Goal: Task Accomplishment & Management: Use online tool/utility

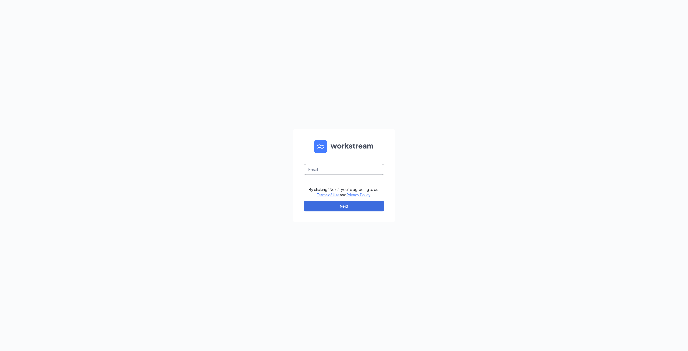
click at [329, 169] on input "text" at bounding box center [344, 169] width 81 height 11
type input "[EMAIL_ADDRESS][DOMAIN_NAME]"
click at [344, 205] on button "Next" at bounding box center [344, 206] width 81 height 11
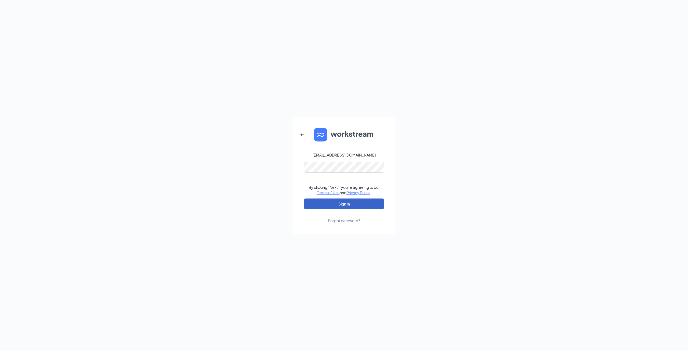
click at [349, 203] on button "Sign In" at bounding box center [344, 203] width 81 height 11
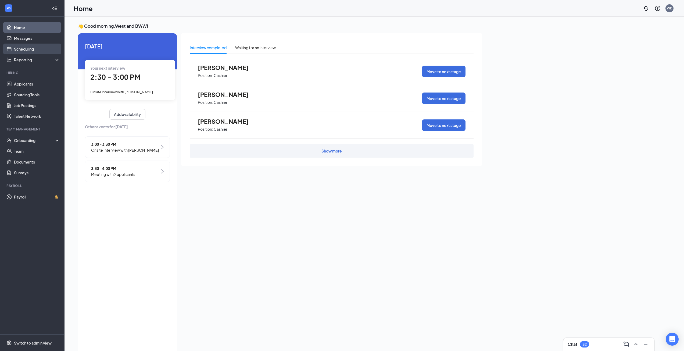
click at [27, 48] on link "Scheduling" at bounding box center [37, 49] width 46 height 11
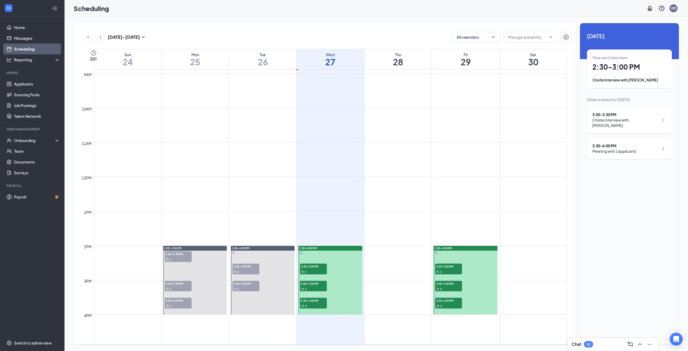
scroll to position [318, 0]
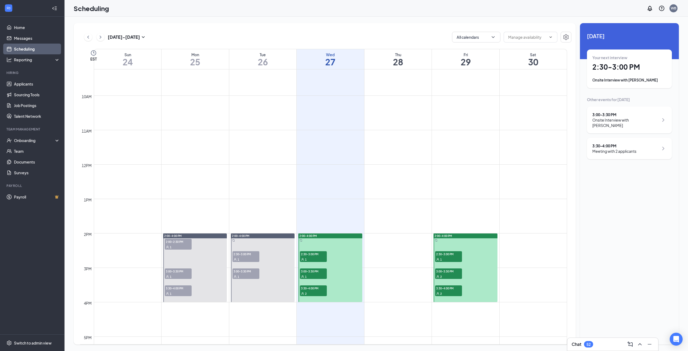
click at [315, 259] on div "1" at bounding box center [313, 258] width 27 height 5
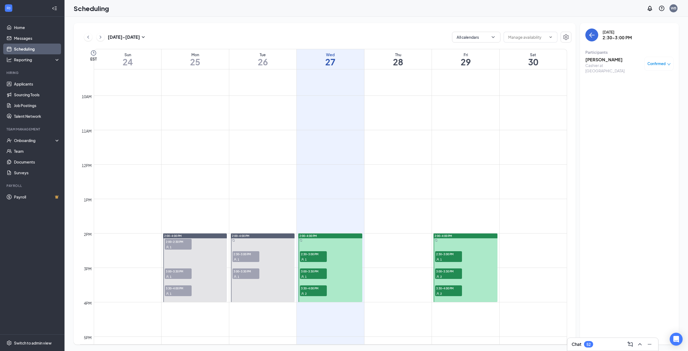
click at [601, 62] on h3 "[PERSON_NAME]" at bounding box center [614, 60] width 56 height 6
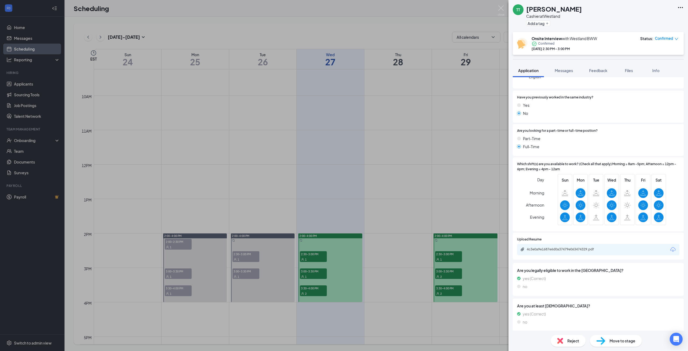
scroll to position [54, 0]
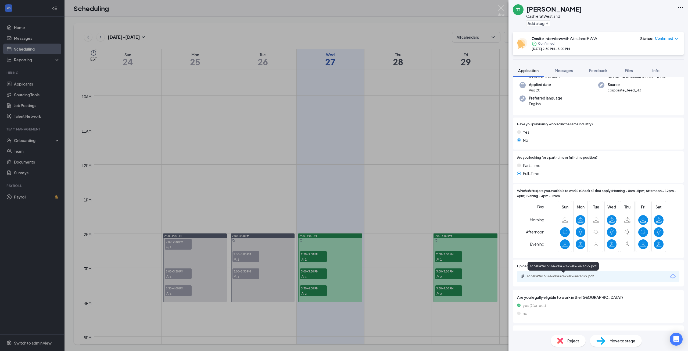
click at [551, 275] on div "4c3e0a9e1687e6d0a37479e063474329.pdf" at bounding box center [564, 276] width 75 height 4
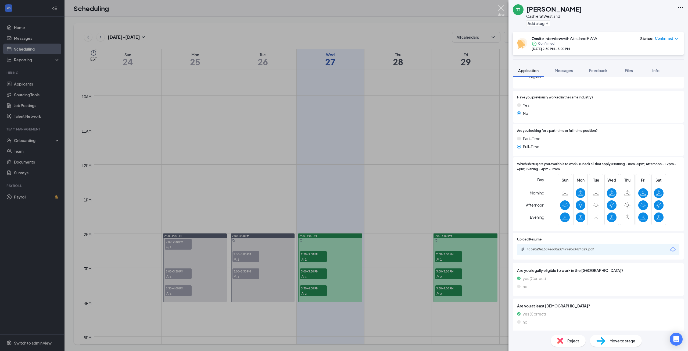
click at [502, 8] on img at bounding box center [501, 10] width 7 height 10
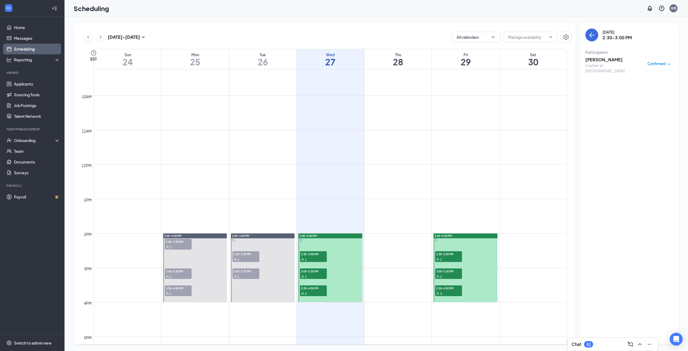
click at [316, 273] on span "3:00-3:30 PM" at bounding box center [313, 270] width 27 height 5
click at [611, 59] on h3 "Karnektia [PERSON_NAME]" at bounding box center [614, 63] width 56 height 12
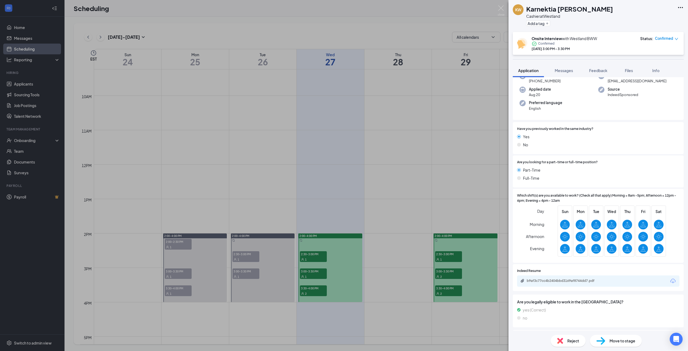
scroll to position [54, 0]
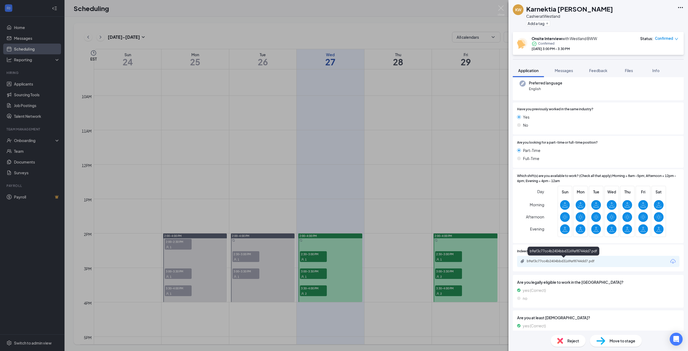
click at [568, 260] on div "b9af3c77cc4b2404bbd3169af8744dd7.pdf" at bounding box center [564, 261] width 75 height 4
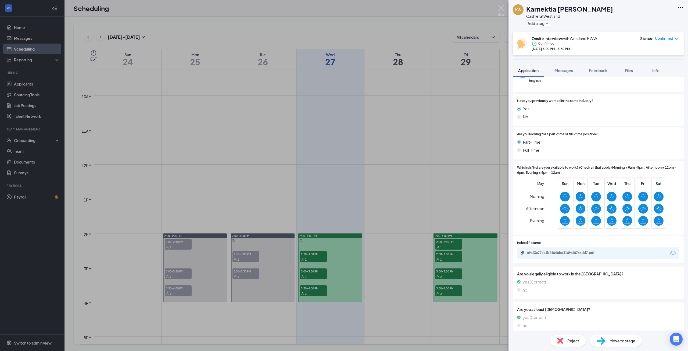
scroll to position [68, 0]
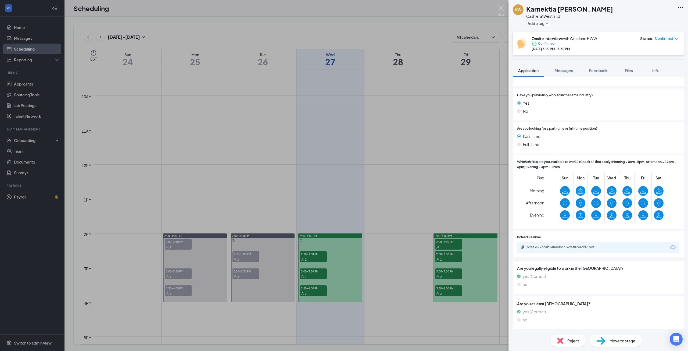
click at [575, 341] on span "Reject" at bounding box center [574, 341] width 12 height 6
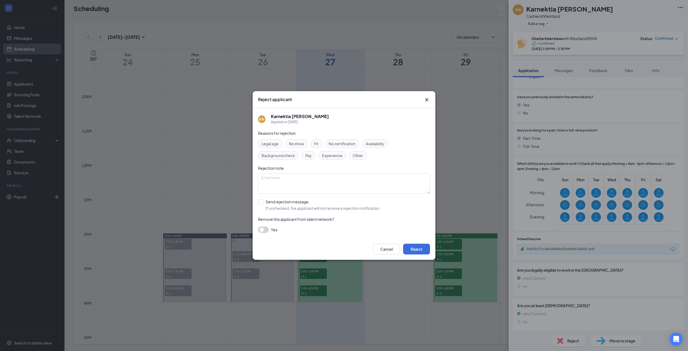
click at [319, 145] on span "Fit" at bounding box center [316, 144] width 4 height 6
click at [262, 201] on input "Send rejection message If unchecked, the applicant will not receive a rejection…" at bounding box center [319, 205] width 122 height 12
checkbox input "true"
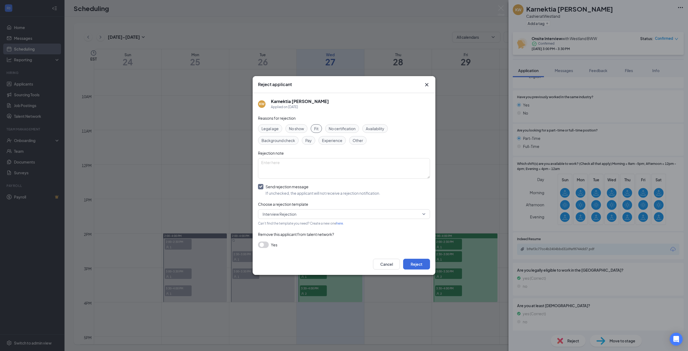
click at [423, 208] on div "Reasons for rejection Legal age No show Fit No certification Availability Backg…" at bounding box center [344, 184] width 172 height 138
click at [423, 216] on span "Interview Rejection" at bounding box center [344, 214] width 163 height 8
click at [424, 216] on span "Interview Rejection" at bounding box center [344, 214] width 163 height 8
click at [421, 260] on button "Reject" at bounding box center [416, 264] width 27 height 11
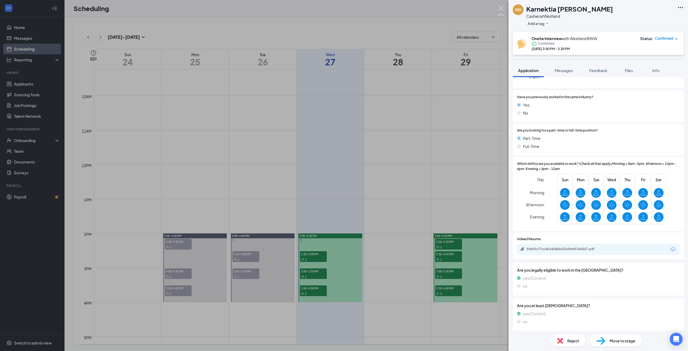
click at [501, 10] on img at bounding box center [501, 10] width 7 height 10
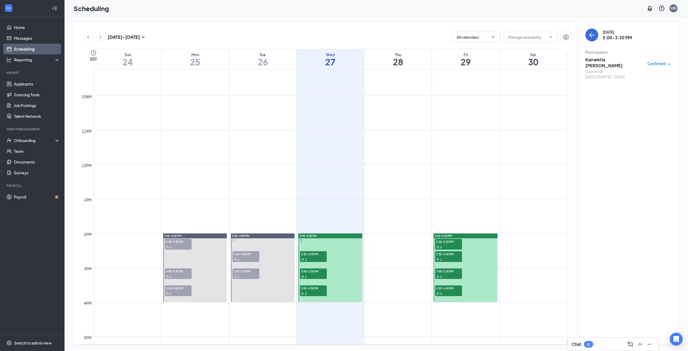
click at [602, 62] on h3 "Karnektia [PERSON_NAME]" at bounding box center [614, 63] width 56 height 12
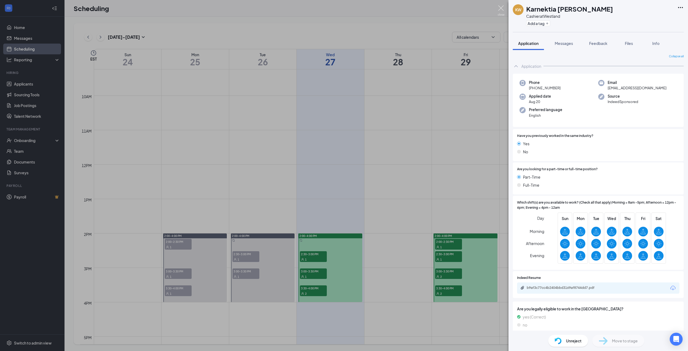
click at [501, 6] on img at bounding box center [501, 10] width 7 height 10
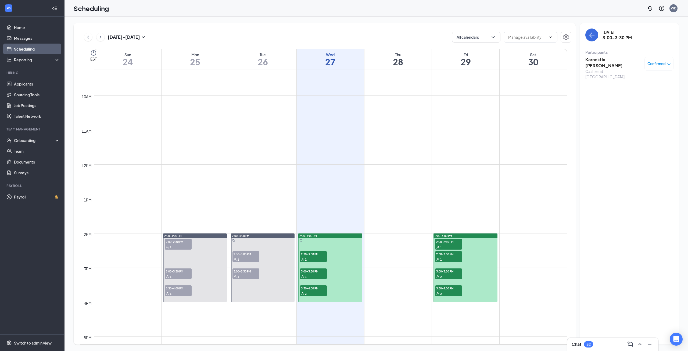
click at [312, 289] on span "3:30-4:00 PM" at bounding box center [313, 287] width 27 height 5
click at [599, 58] on h3 "[PERSON_NAME]" at bounding box center [614, 60] width 56 height 6
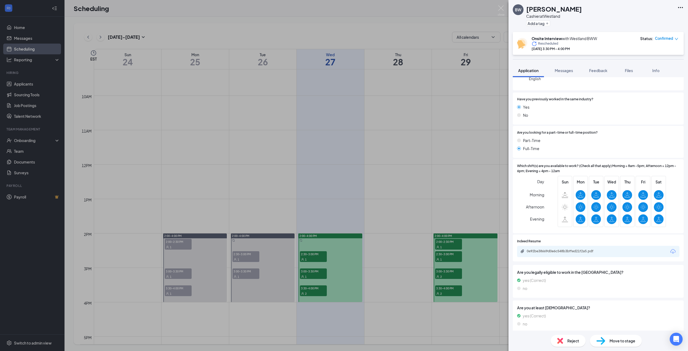
scroll to position [68, 0]
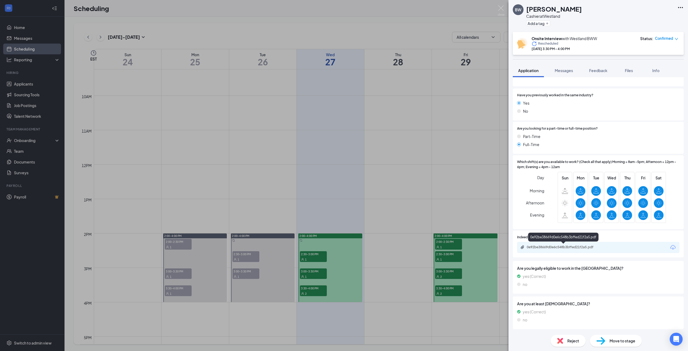
click at [565, 245] on div "0e92be38669d0e6c548b3bffed21f2a5.pdf" at bounding box center [564, 247] width 75 height 4
click at [561, 247] on div "0e92be38669d0e6c548b3bffed21f2a5.pdf" at bounding box center [564, 247] width 75 height 4
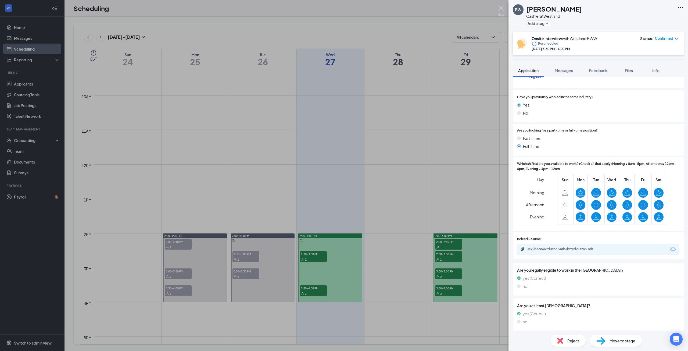
click at [579, 341] on span "Reject" at bounding box center [574, 341] width 12 height 6
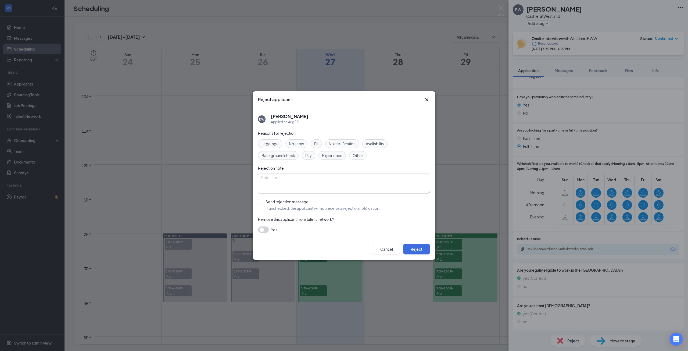
click at [315, 142] on span "Fit" at bounding box center [316, 144] width 4 height 6
click at [263, 201] on input "Send rejection message If unchecked, the applicant will not receive a rejection…" at bounding box center [319, 205] width 122 height 12
checkbox input "true"
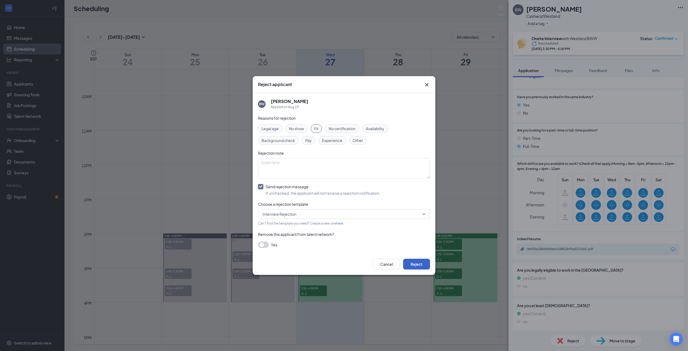
click at [415, 265] on button "Reject" at bounding box center [416, 264] width 27 height 11
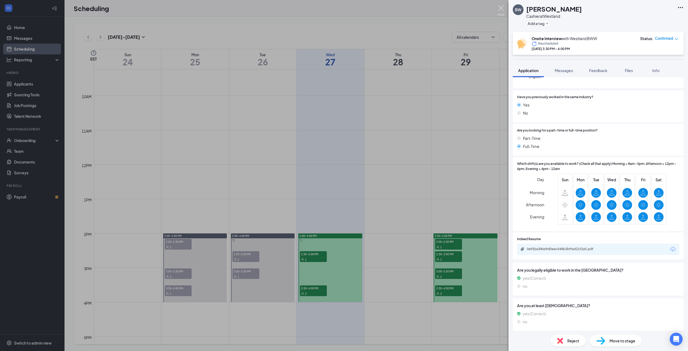
click at [500, 7] on img at bounding box center [501, 10] width 7 height 10
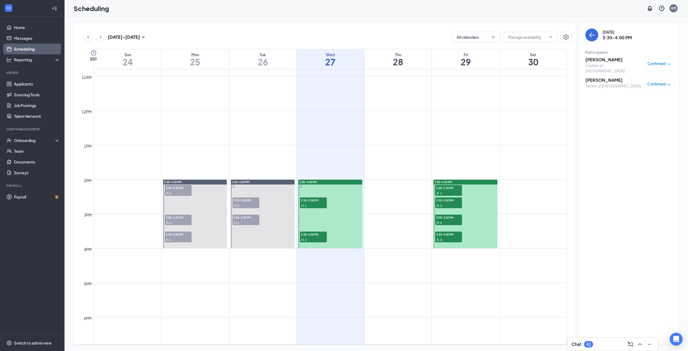
scroll to position [399, 0]
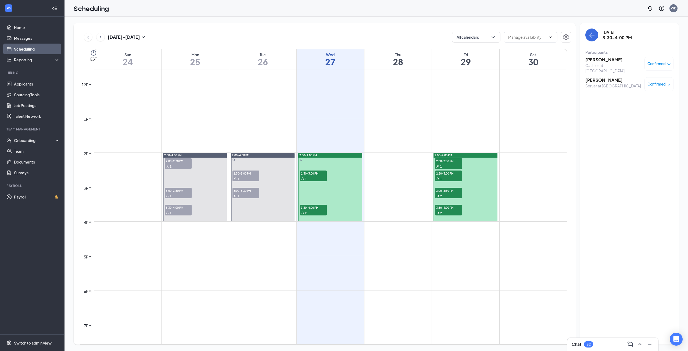
click at [599, 77] on h3 "[PERSON_NAME]" at bounding box center [614, 80] width 56 height 6
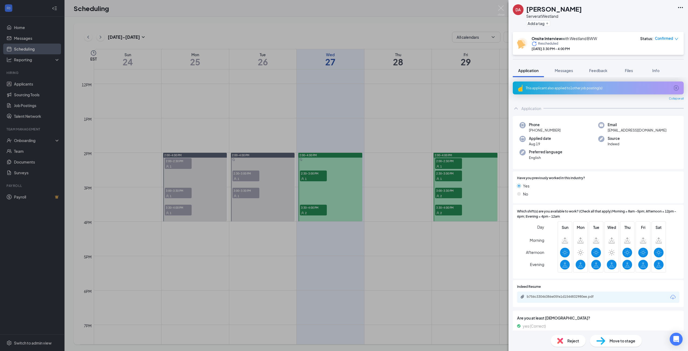
scroll to position [27, 0]
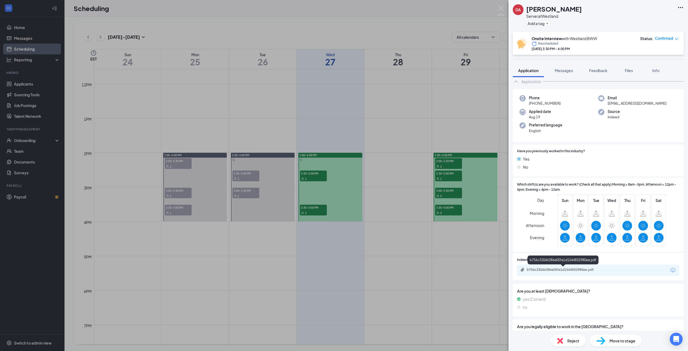
click at [553, 269] on div "b756c33046386e05fe1d1544832980ee.pdf" at bounding box center [564, 270] width 75 height 4
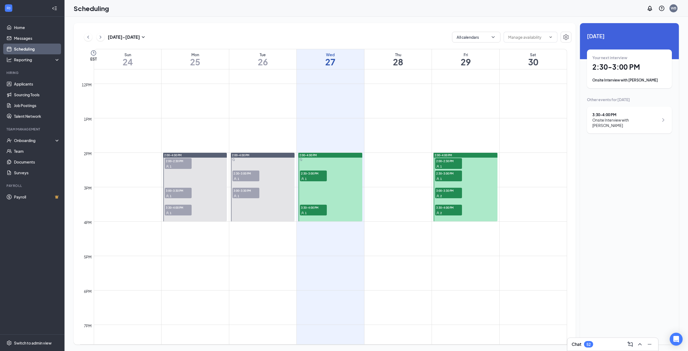
click at [323, 212] on div "1" at bounding box center [313, 212] width 27 height 5
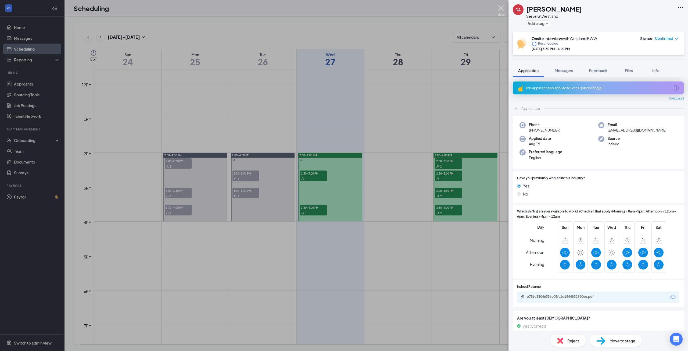
click at [501, 7] on img at bounding box center [501, 10] width 7 height 10
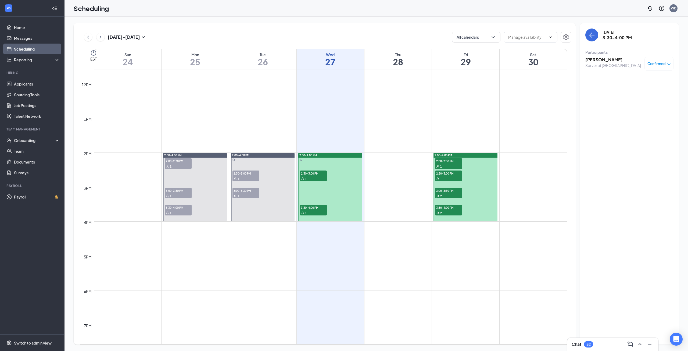
click at [609, 60] on h3 "[PERSON_NAME]" at bounding box center [614, 60] width 56 height 6
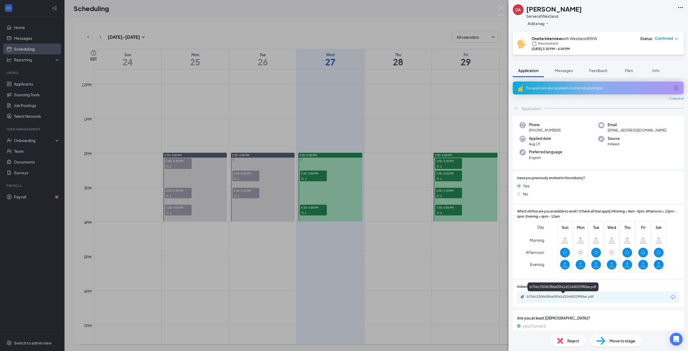
click at [565, 295] on div "b756c33046386e05fe1d1544832980ee.pdf" at bounding box center [564, 296] width 75 height 4
click at [554, 298] on div "b756c33046386e05fe1d1544832980ee.pdf" at bounding box center [564, 296] width 75 height 4
click at [569, 341] on span "Reject" at bounding box center [574, 341] width 12 height 6
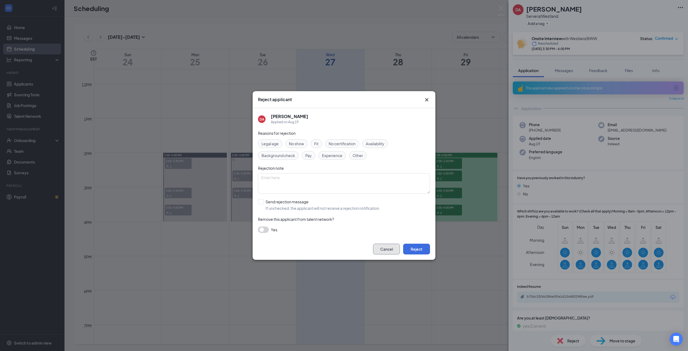
click at [387, 249] on button "Cancel" at bounding box center [386, 249] width 27 height 11
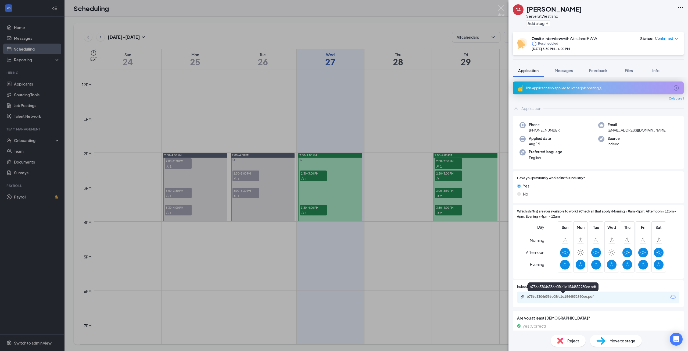
click at [561, 296] on div "b756c33046386e05fe1d1544832980ee.pdf" at bounding box center [564, 296] width 75 height 4
click at [578, 340] on span "Reject" at bounding box center [574, 341] width 12 height 6
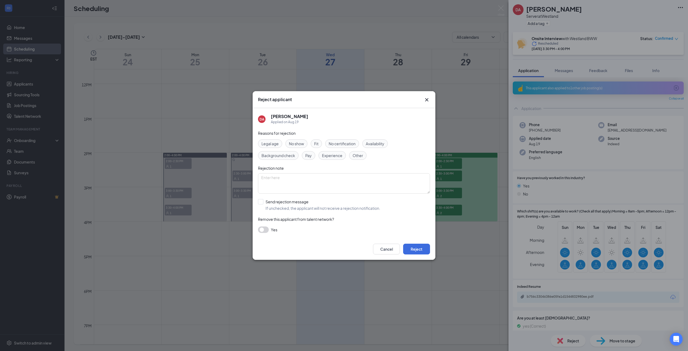
click at [318, 144] on span "Fit" at bounding box center [316, 144] width 4 height 6
click at [263, 200] on input "Send rejection message If unchecked, the applicant will not receive a rejection…" at bounding box center [319, 205] width 122 height 12
checkbox input "true"
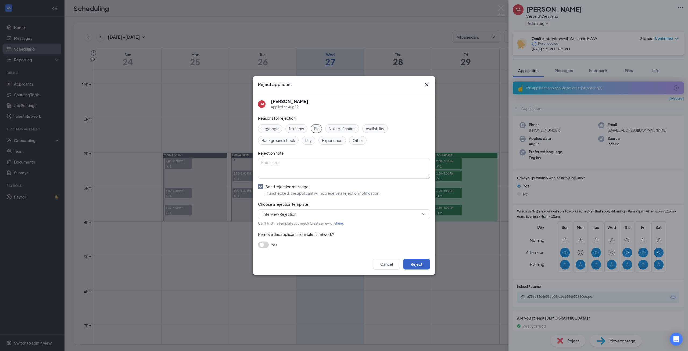
click at [421, 262] on button "Reject" at bounding box center [416, 264] width 27 height 11
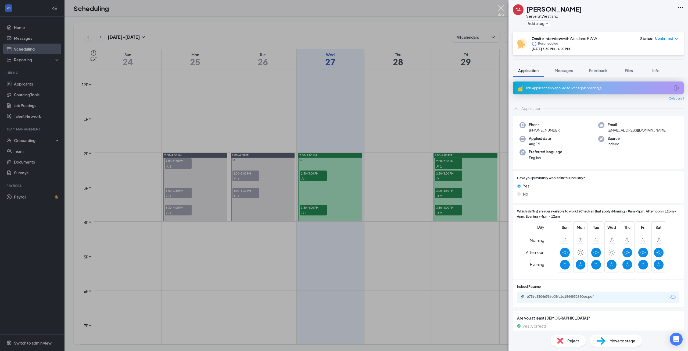
click at [498, 10] on img at bounding box center [501, 10] width 7 height 10
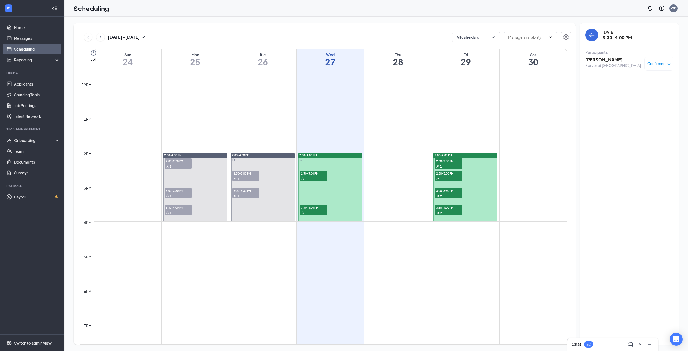
click at [311, 177] on div "1" at bounding box center [313, 178] width 27 height 5
click at [606, 60] on h3 "[PERSON_NAME]" at bounding box center [614, 60] width 56 height 6
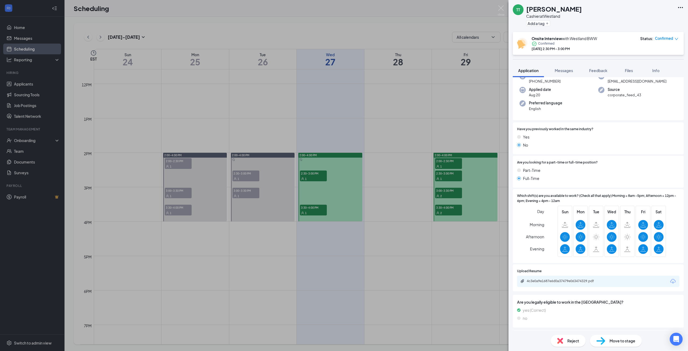
scroll to position [54, 0]
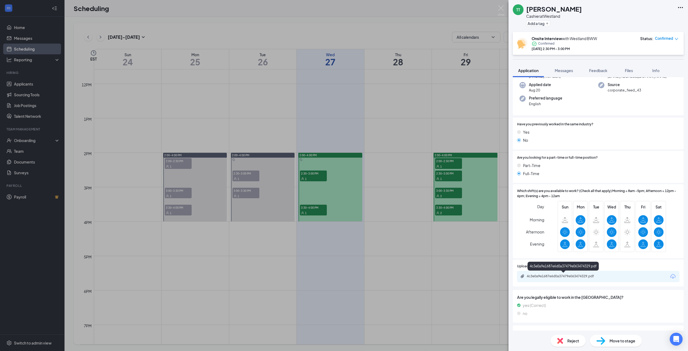
click at [576, 276] on div "4c3e0a9e1687e6d0a37479e063474329.pdf" at bounding box center [564, 276] width 75 height 4
click at [499, 9] on img at bounding box center [501, 10] width 7 height 10
